Goal: Information Seeking & Learning: Learn about a topic

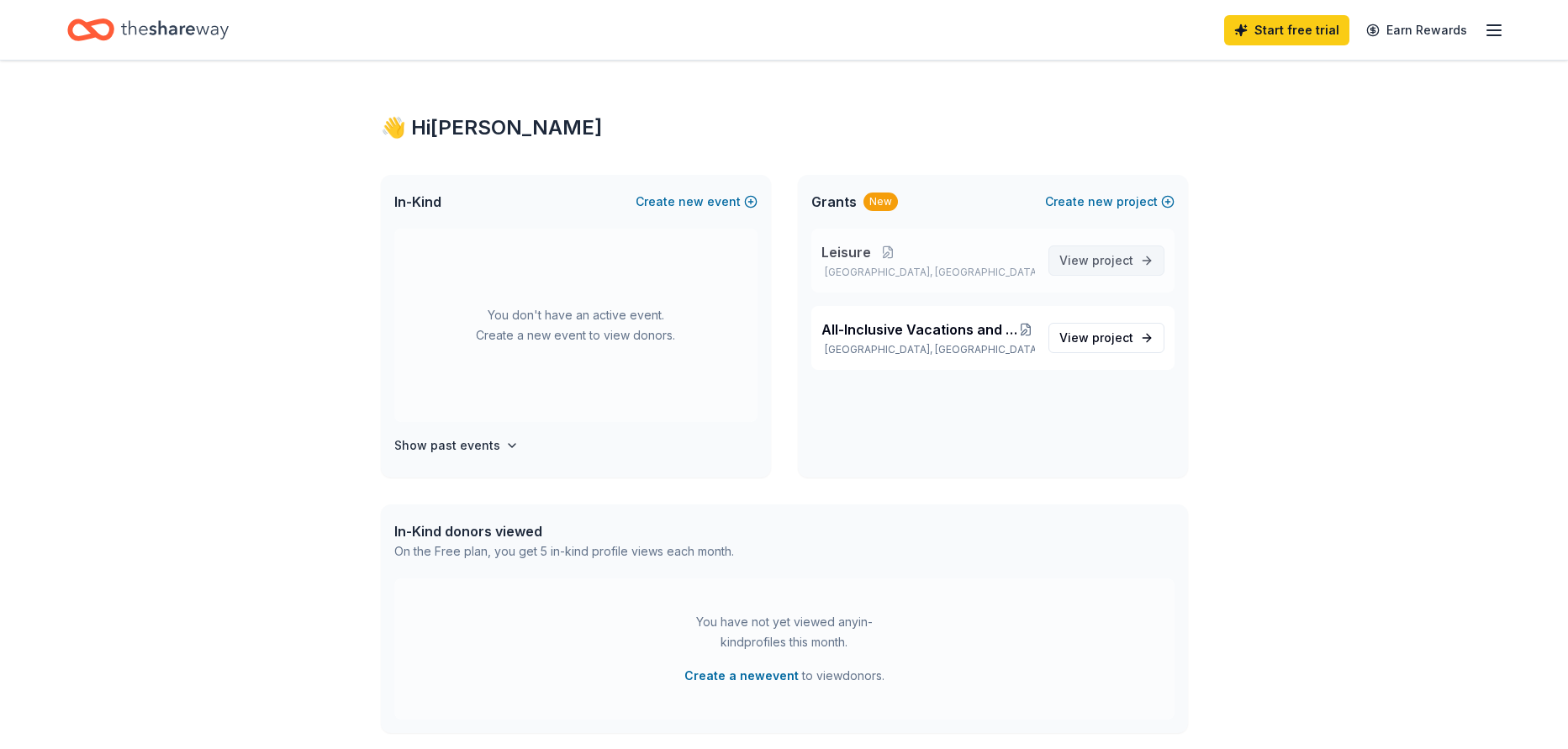
click at [1121, 257] on span "project" at bounding box center [1112, 260] width 41 height 14
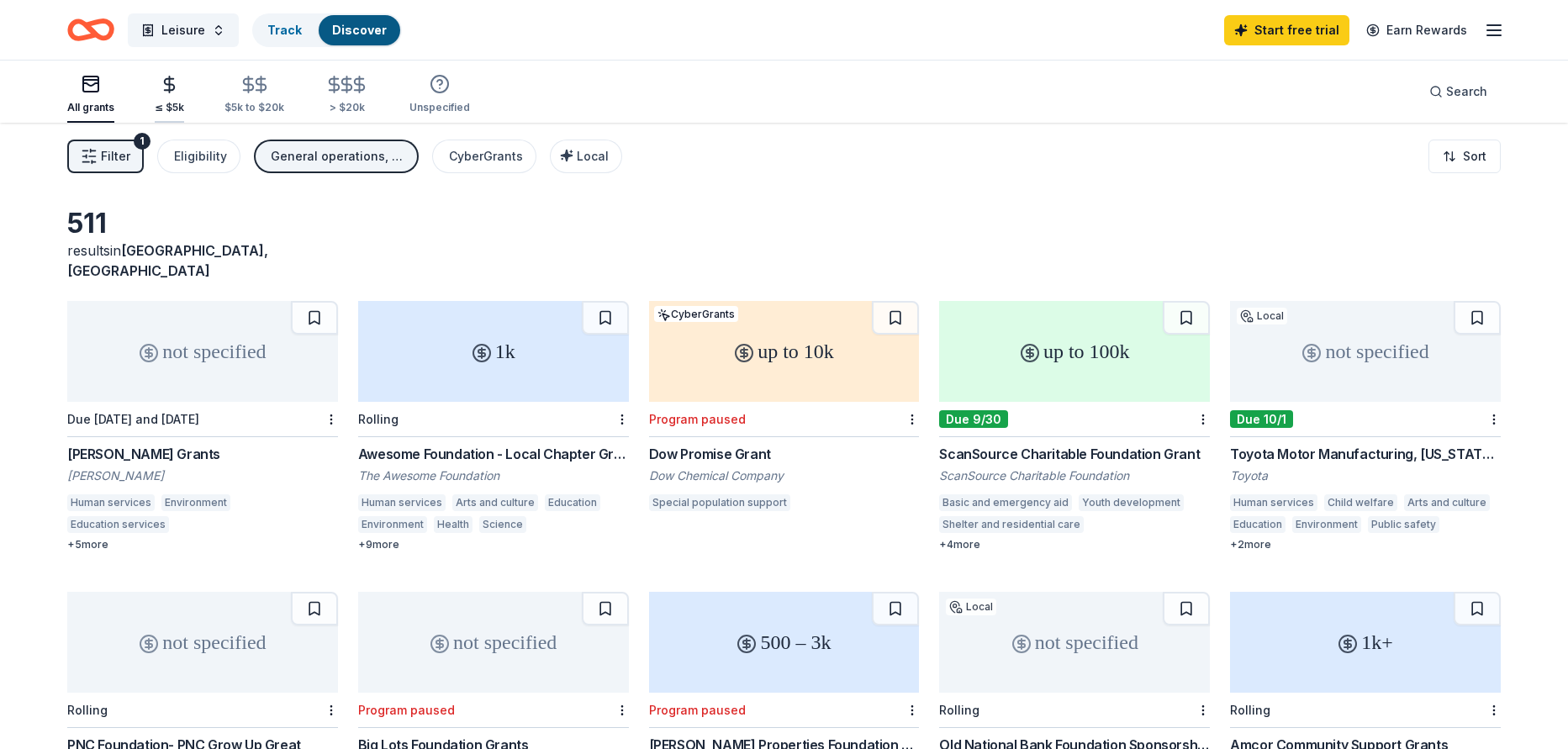
click at [160, 90] on icon "button" at bounding box center [169, 85] width 19 height 19
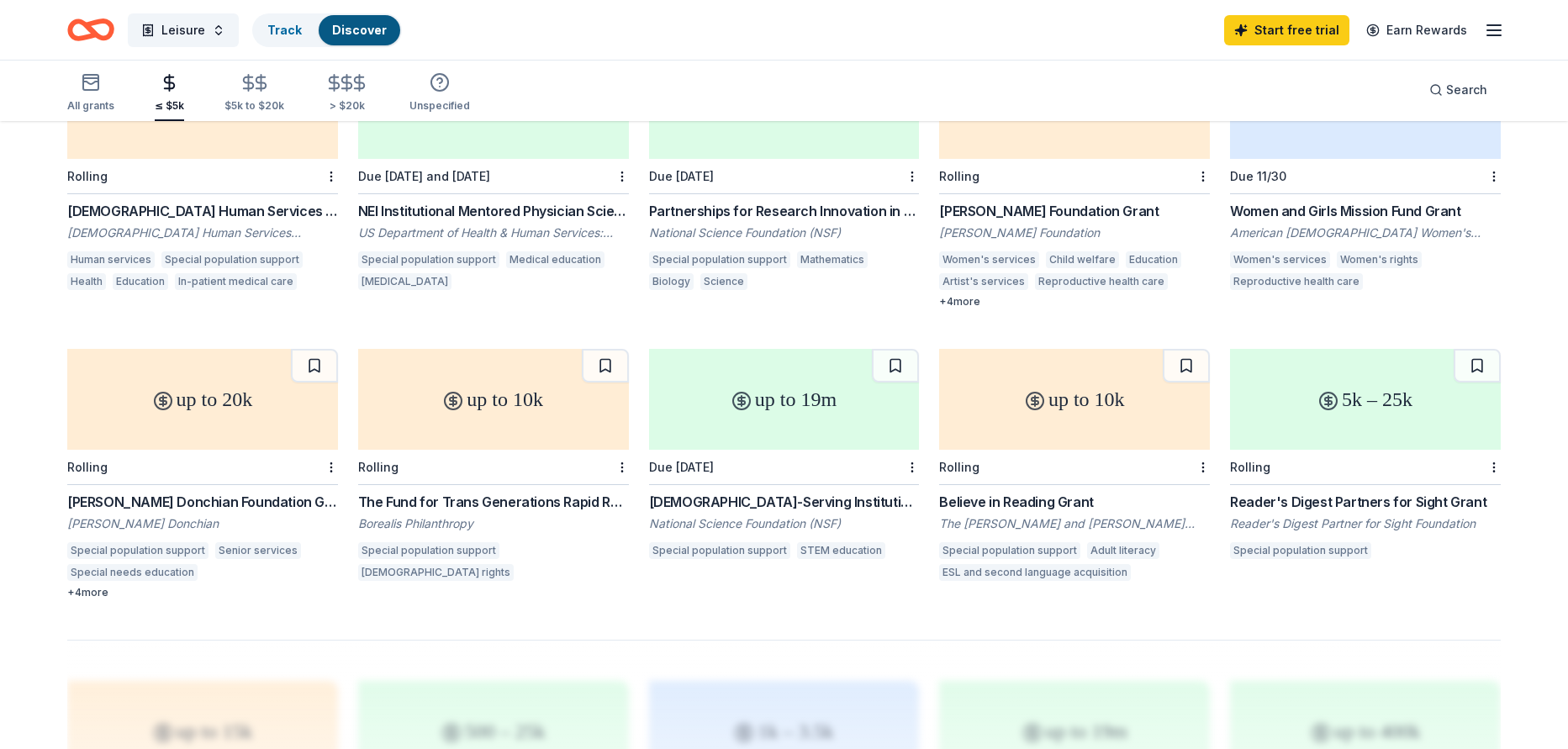
scroll to position [826, 0]
drag, startPoint x: 173, startPoint y: 484, endPoint x: 1330, endPoint y: 490, distance: 1157.0
drag, startPoint x: 1330, startPoint y: 490, endPoint x: 1313, endPoint y: 490, distance: 17.0
